Goal: Task Accomplishment & Management: Manage account settings

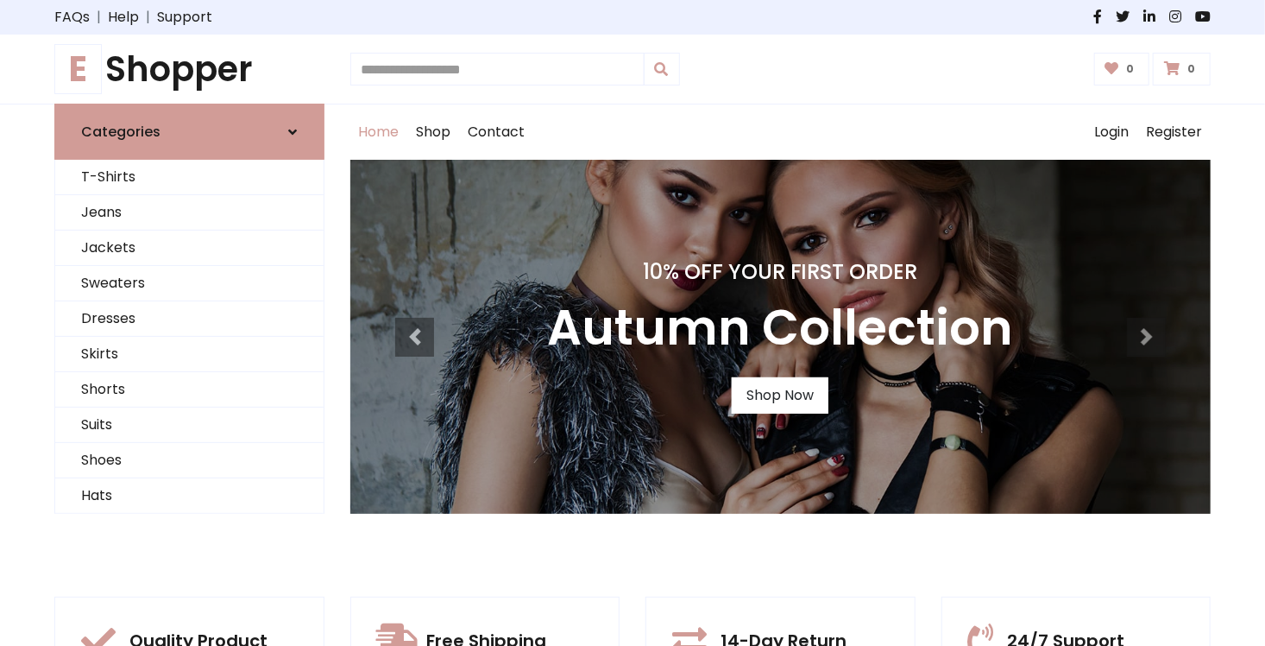
click at [464, 52] on div "E Shopper 0 0" at bounding box center [632, 69] width 1265 height 69
click at [464, 62] on input "text" at bounding box center [497, 69] width 294 height 33
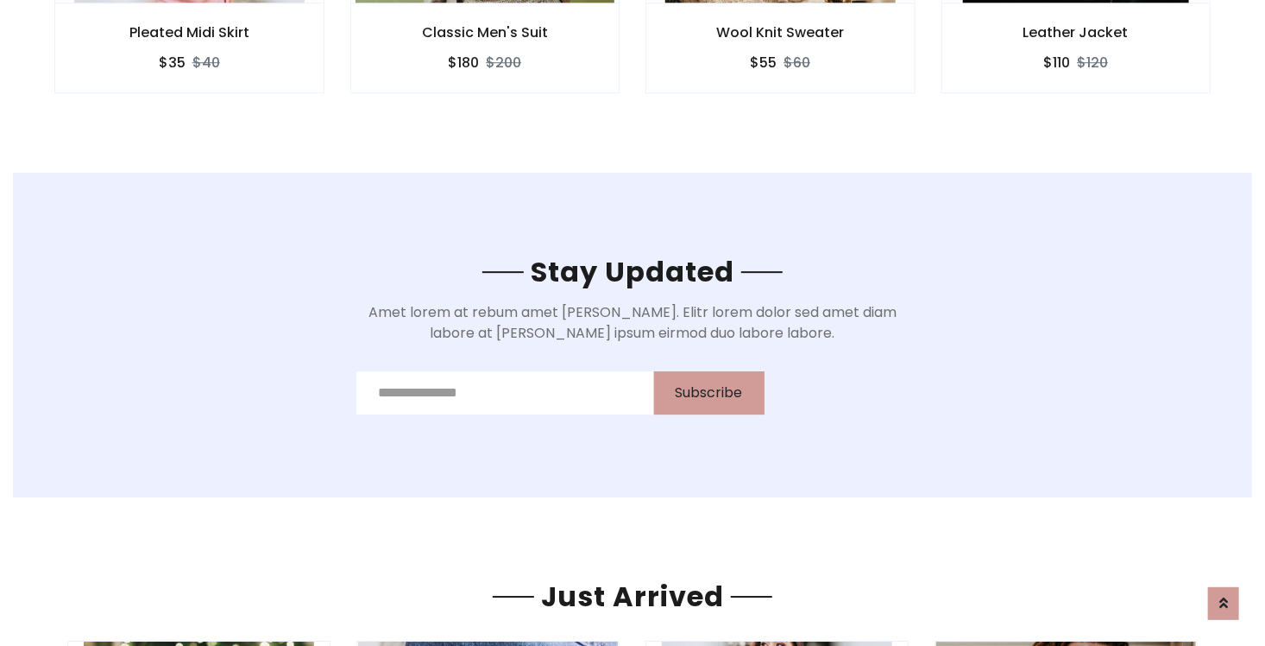
scroll to position [2014, 0]
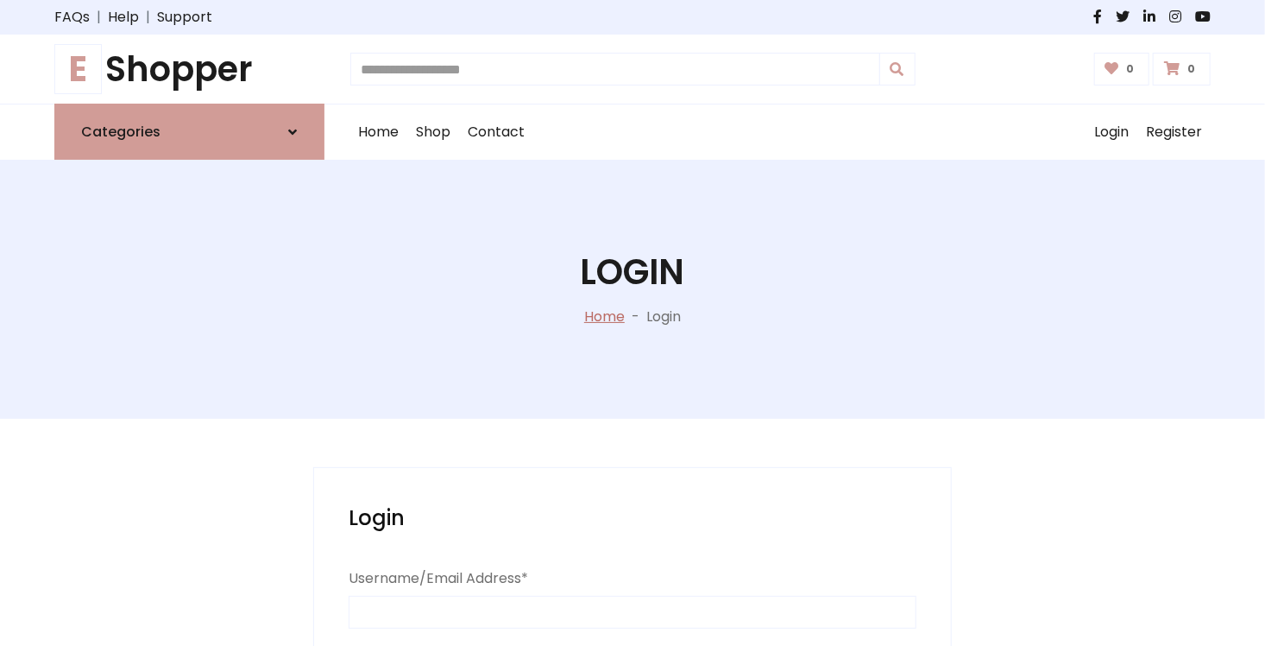
click at [601, 321] on link "Home" at bounding box center [604, 316] width 41 height 20
